Goal: Find contact information: Find contact information

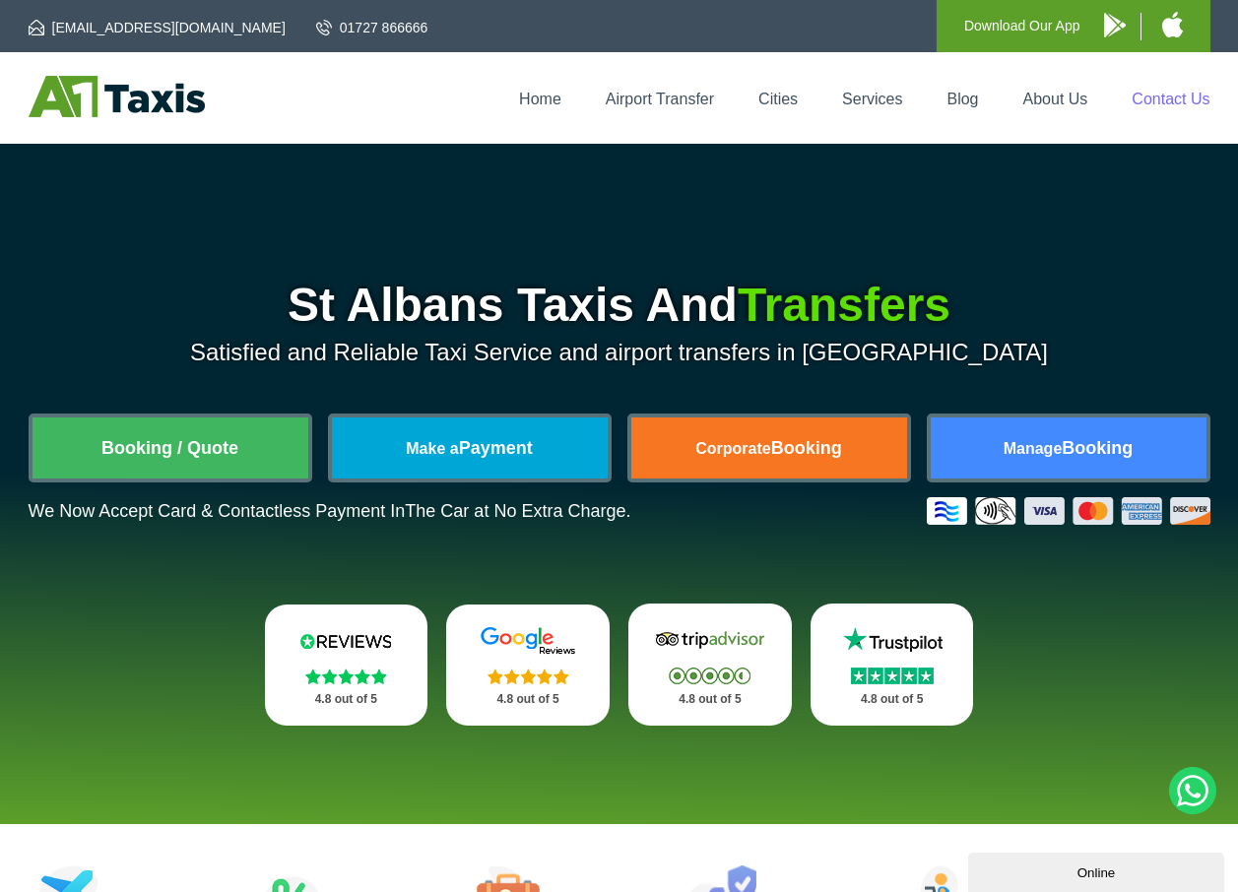
click at [1172, 95] on link "Contact Us" at bounding box center [1171, 99] width 78 height 17
